Goal: Check status: Check status

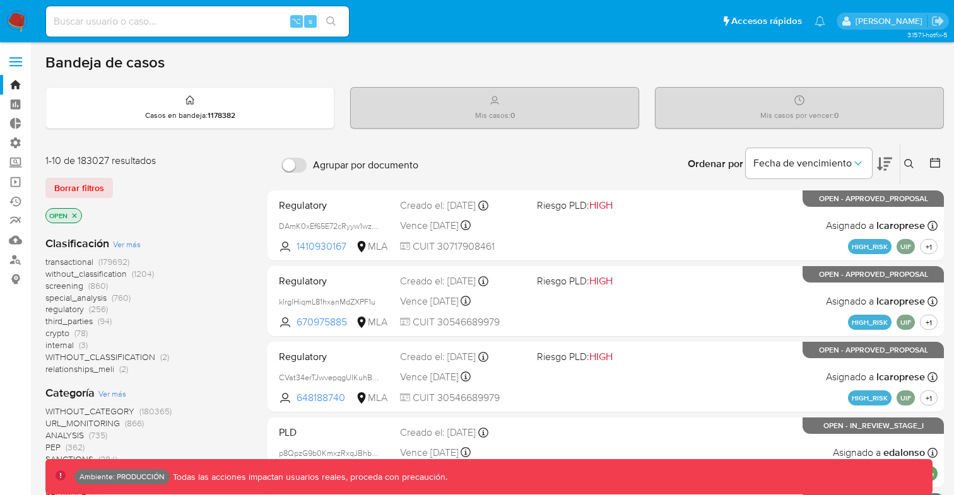
click at [20, 61] on span at bounding box center [15, 62] width 13 height 2
click at [0, 0] on input "checkbox" at bounding box center [0, 0] width 0 height 0
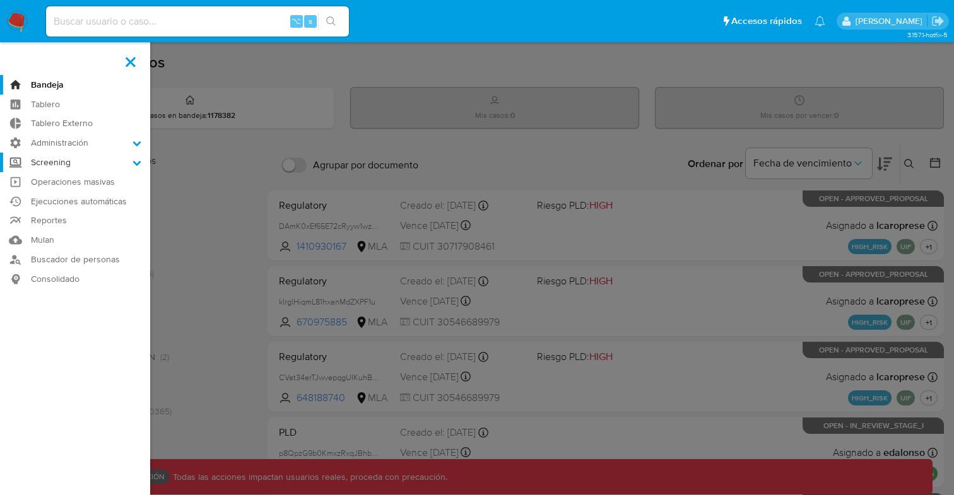
click at [134, 161] on icon at bounding box center [137, 163] width 8 height 5
click at [0, 0] on input "Screening" at bounding box center [0, 0] width 0 height 0
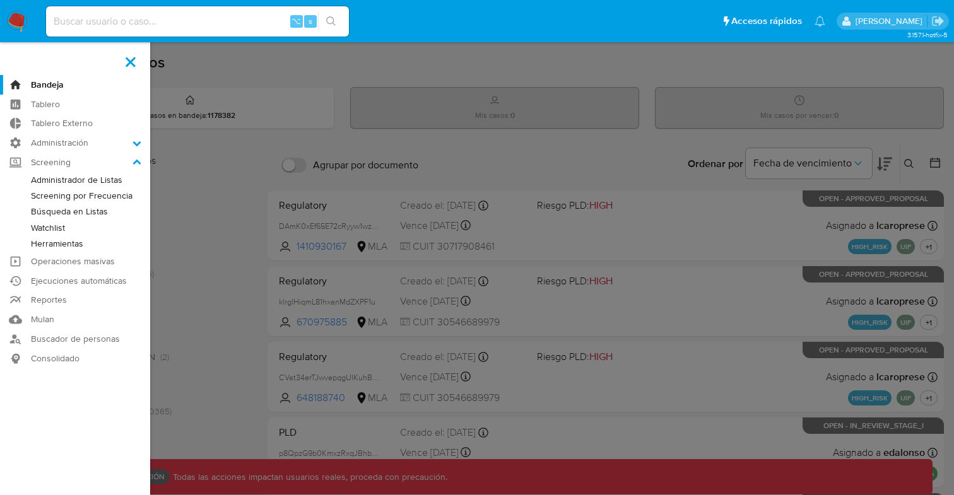
click at [88, 211] on link "Búsqueda en Listas" at bounding box center [75, 212] width 150 height 16
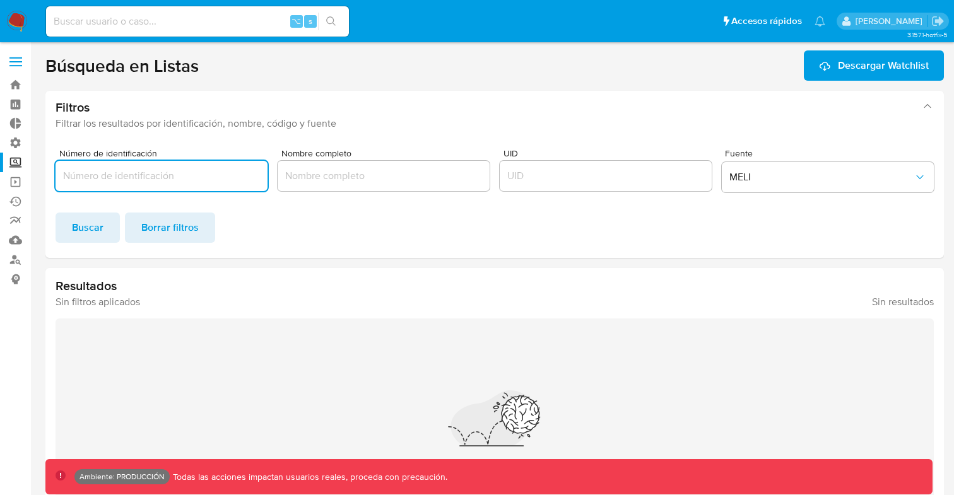
click at [142, 26] on input at bounding box center [197, 21] width 303 height 16
paste input "2026577"
type input "2026577"
click at [333, 18] on icon "search-icon" at bounding box center [331, 21] width 10 height 10
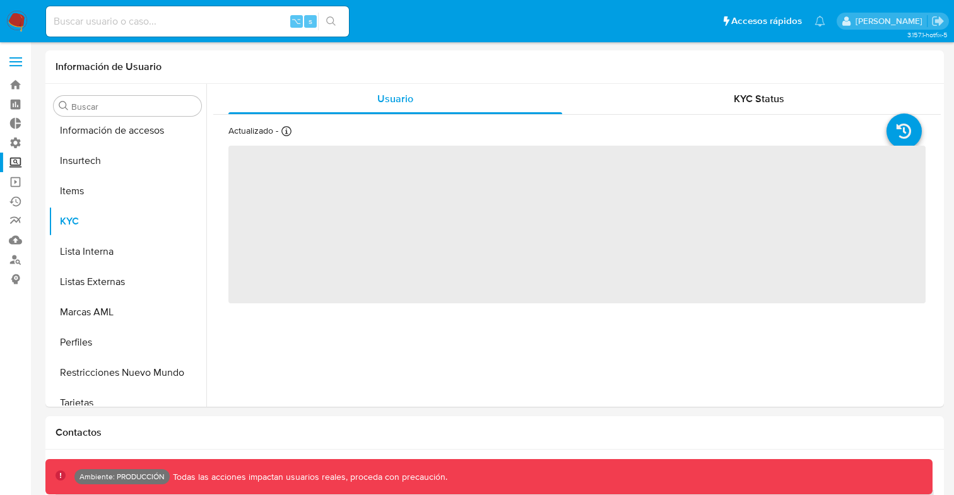
scroll to position [533, 0]
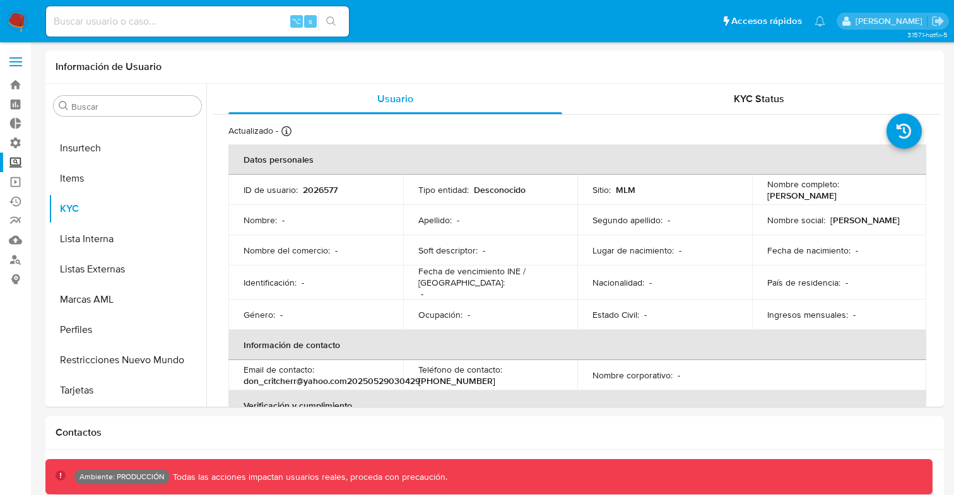
select select "10"
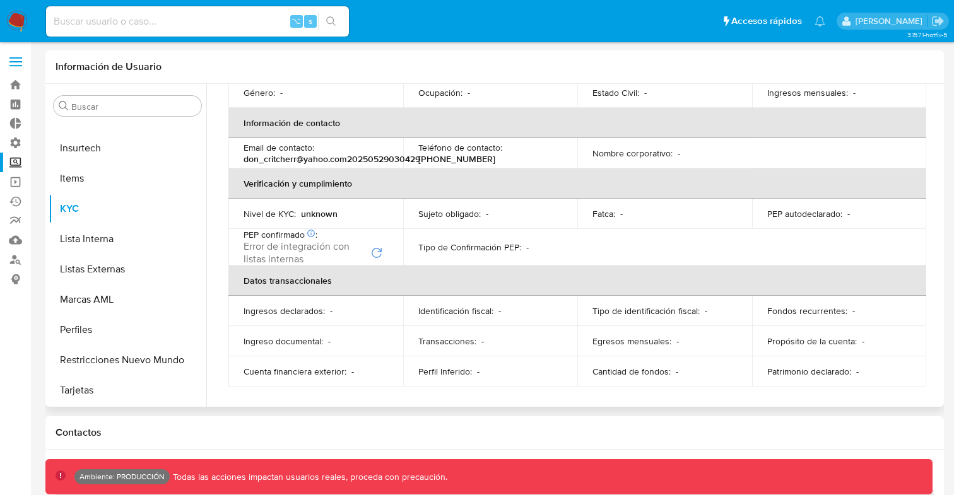
scroll to position [0, 0]
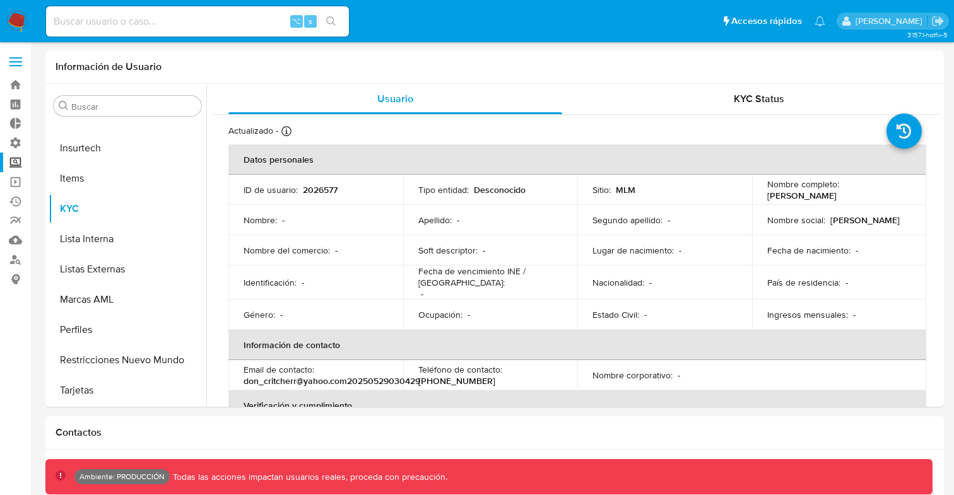
click at [14, 61] on span at bounding box center [15, 62] width 13 height 2
click at [0, 0] on input "checkbox" at bounding box center [0, 0] width 0 height 0
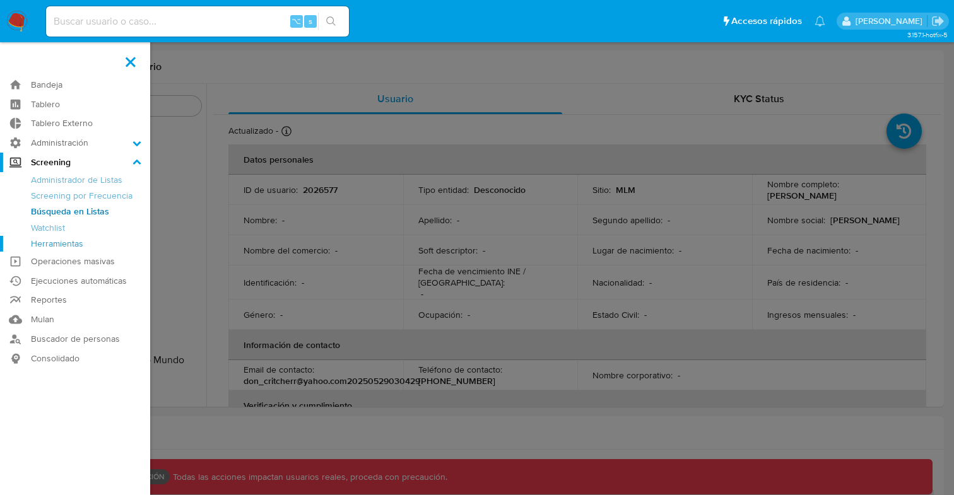
click at [78, 244] on link "Herramientas" at bounding box center [75, 244] width 150 height 16
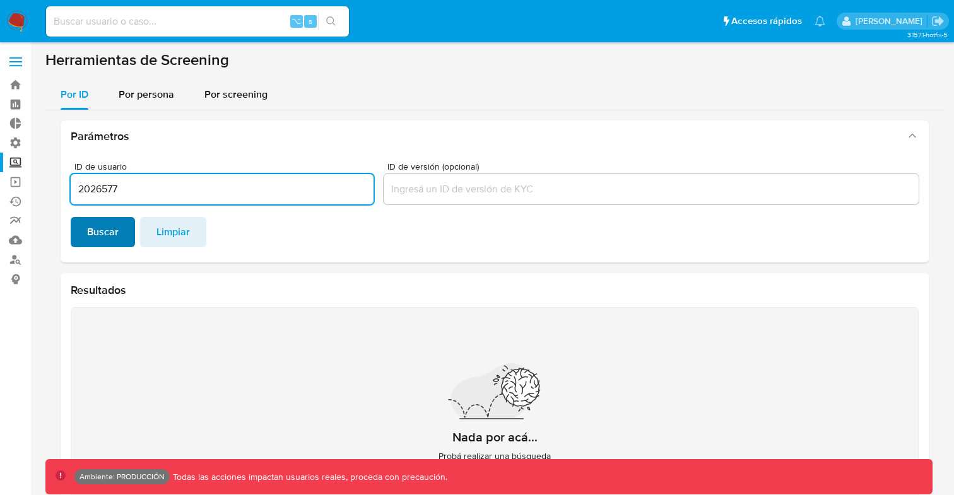
type input "2026577"
click at [86, 231] on button "Buscar" at bounding box center [103, 232] width 64 height 30
